Goal: Contribute content

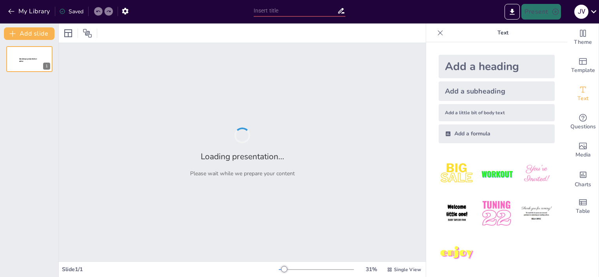
type input "Imported LO QUE DEBEMOS SABER SOBRE [MEDICAL_DATA] DE MAMA2019 [Autoguardado].p…"
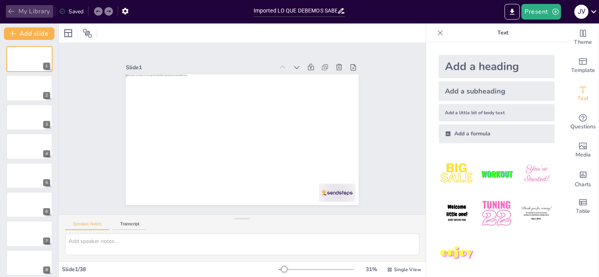
click at [16, 10] on button "My Library" at bounding box center [29, 11] width 47 height 13
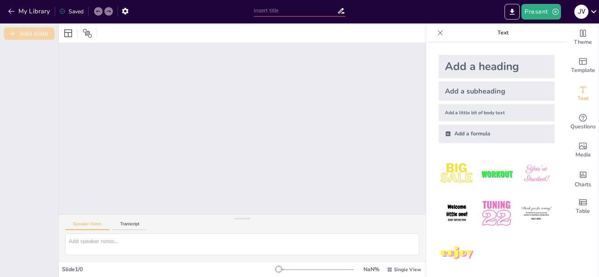
click at [43, 32] on button "Add slide" at bounding box center [29, 33] width 51 height 13
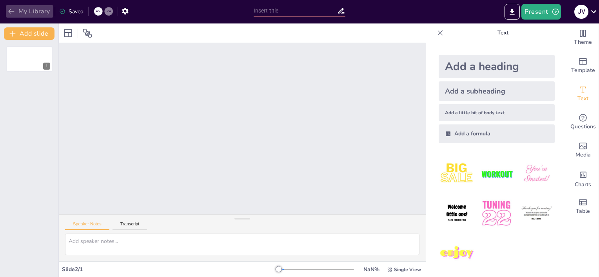
click at [14, 11] on icon "button" at bounding box center [11, 11] width 8 height 8
